Goal: Use online tool/utility: Use online tool/utility

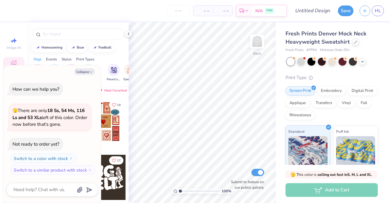
click at [85, 72] on button "Collapse" at bounding box center [84, 71] width 20 height 6
type textarea "x"
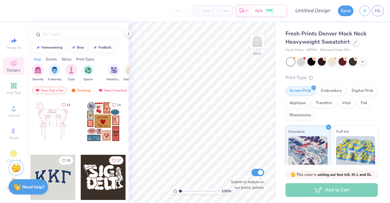
click at [83, 36] on input "text" at bounding box center [81, 34] width 78 height 6
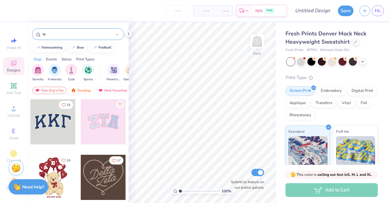
type input "te"
click at [52, 129] on div at bounding box center [52, 121] width 45 height 45
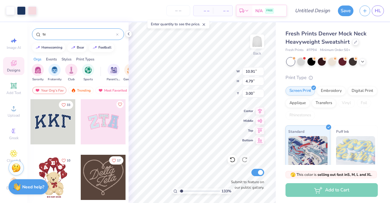
click at [127, 33] on icon at bounding box center [128, 33] width 5 height 5
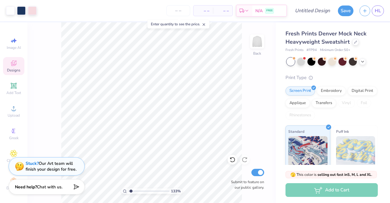
click at [10, 66] on icon at bounding box center [13, 62] width 7 height 7
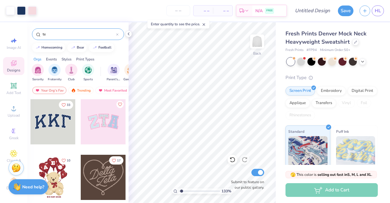
click at [59, 34] on input "te" at bounding box center [79, 34] width 74 height 6
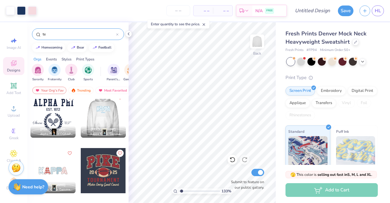
scroll to position [288, 0]
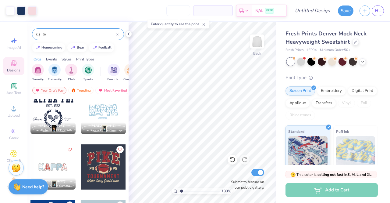
click at [103, 114] on div at bounding box center [103, 111] width 45 height 45
type input "1.32704375303055"
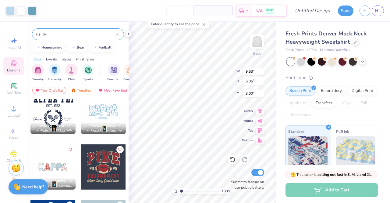
type input "8.06"
type input "1.32704375303055"
type input "10.91"
type input "4.79"
type input "3.00"
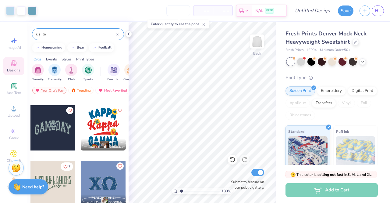
scroll to position [659, 0]
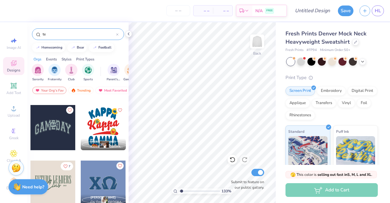
click at [48, 130] on div at bounding box center [52, 127] width 45 height 45
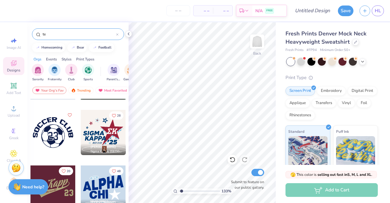
scroll to position [4200, 0]
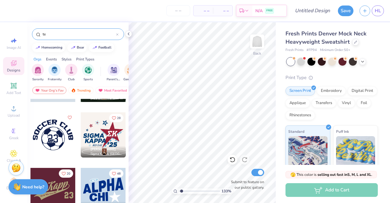
click at [48, 133] on div at bounding box center [52, 134] width 45 height 45
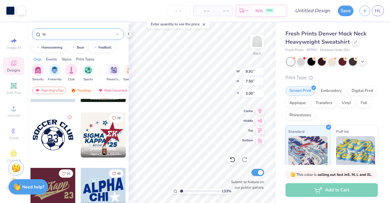
type input "1.32704375303055"
